Goal: Task Accomplishment & Management: Manage account settings

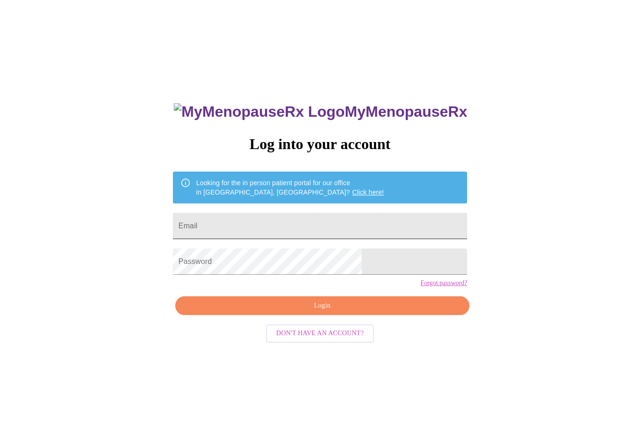
click at [304, 235] on input "Email" at bounding box center [320, 226] width 294 height 26
type input "[EMAIL_ADDRESS][DOMAIN_NAME]"
click at [365, 312] on span "Login" at bounding box center [322, 306] width 273 height 12
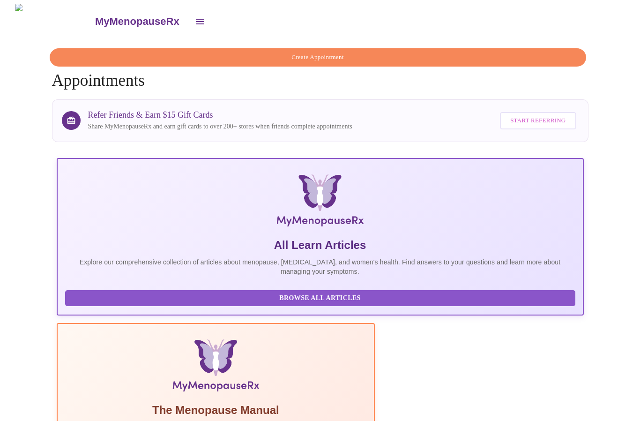
click at [194, 16] on icon "open drawer" at bounding box center [199, 21] width 11 height 11
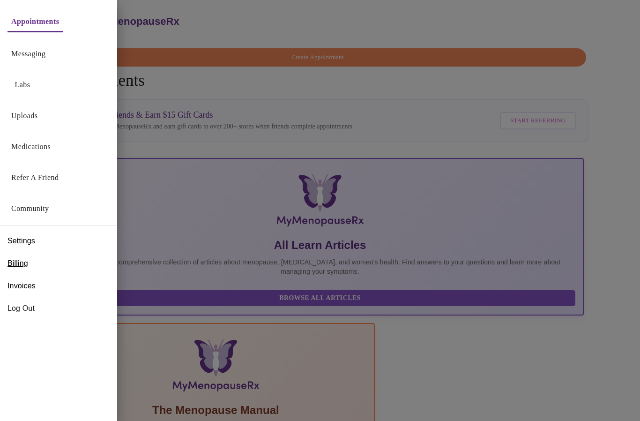
click at [27, 89] on link "Labs" at bounding box center [22, 84] width 15 height 13
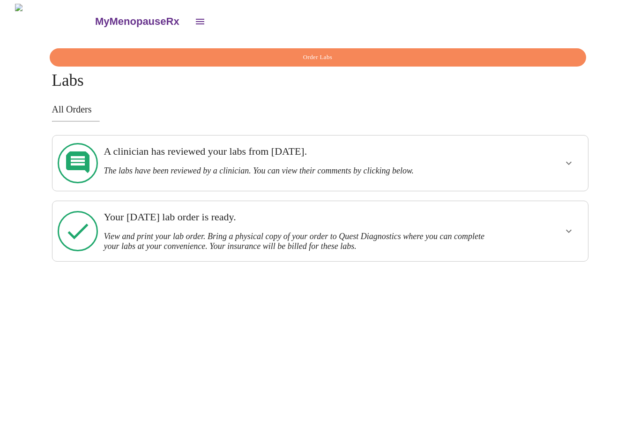
click at [194, 16] on icon "open drawer" at bounding box center [199, 21] width 11 height 11
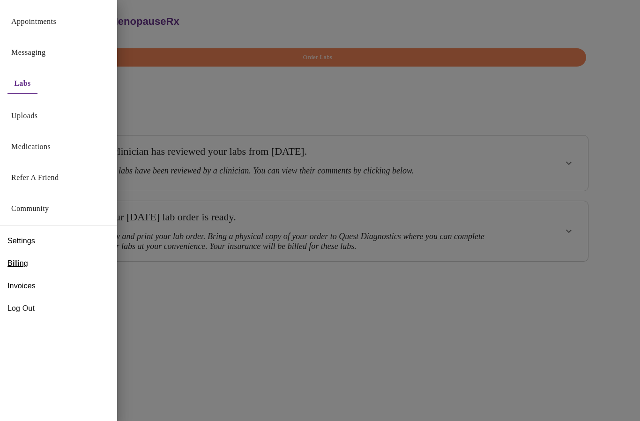
click at [45, 46] on link "Messaging" at bounding box center [28, 52] width 34 height 13
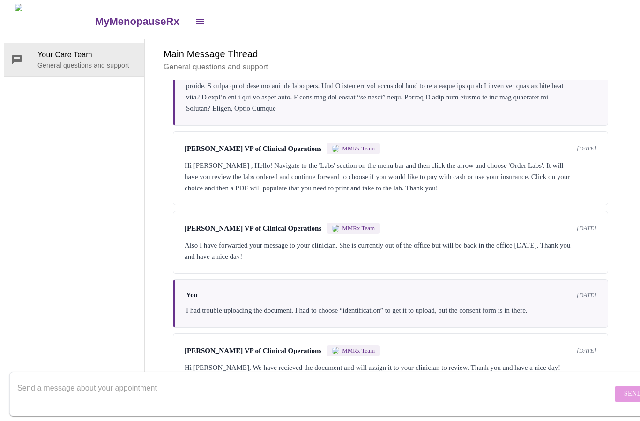
scroll to position [469, 0]
